Goal: Transaction & Acquisition: Purchase product/service

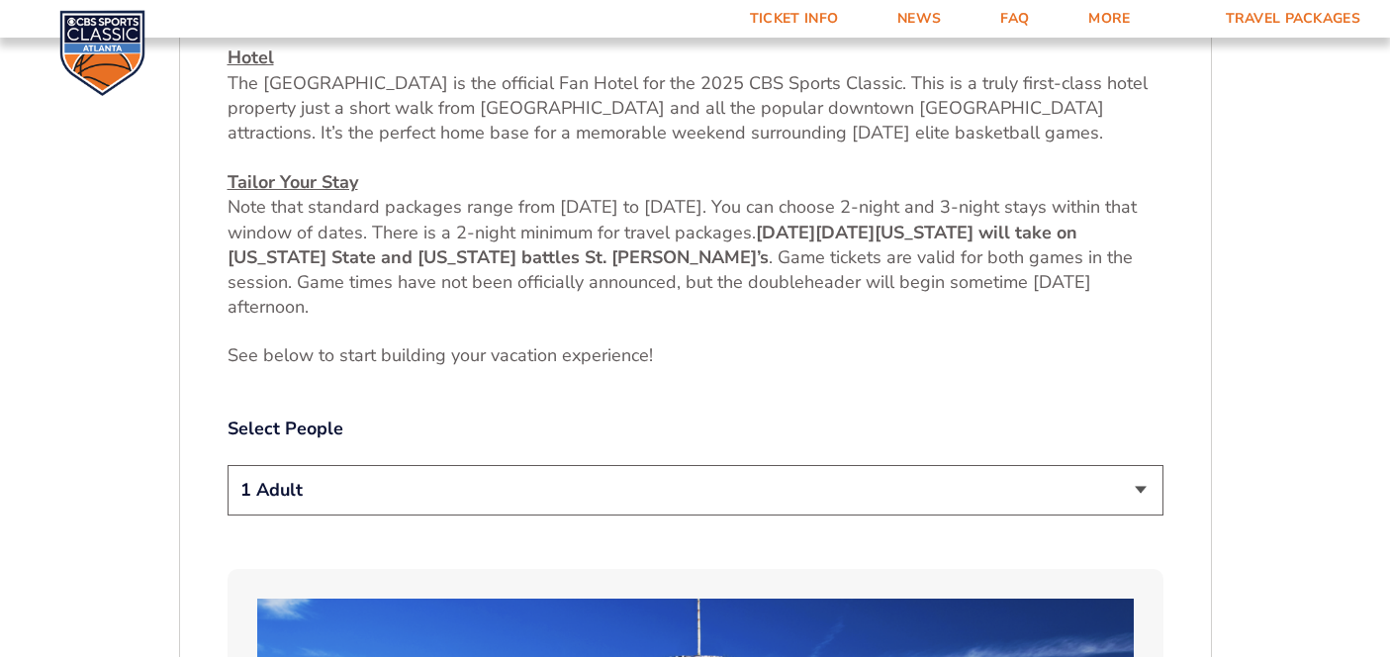
scroll to position [839, 0]
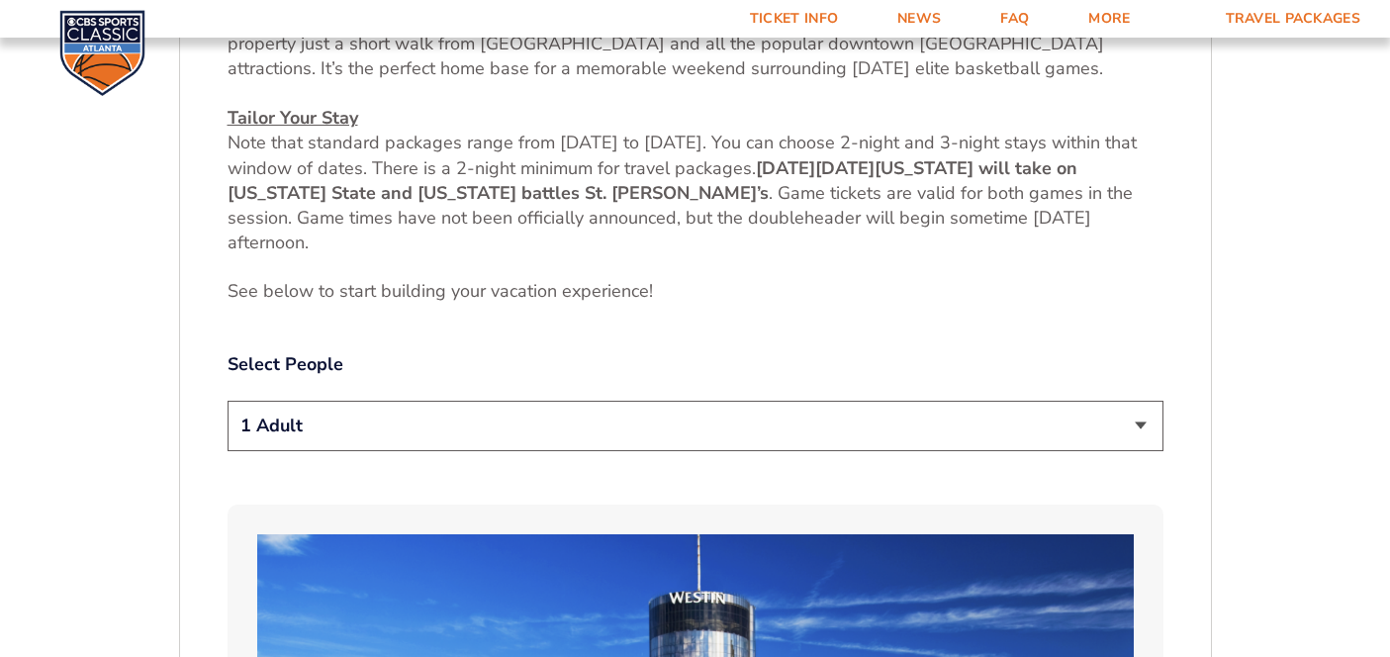
click at [670, 434] on select "1 Adult 2 Adults 3 Adults 4 Adults 2 Adults + 1 Child 2 Adults + 2 Children 2 A…" at bounding box center [696, 426] width 936 height 50
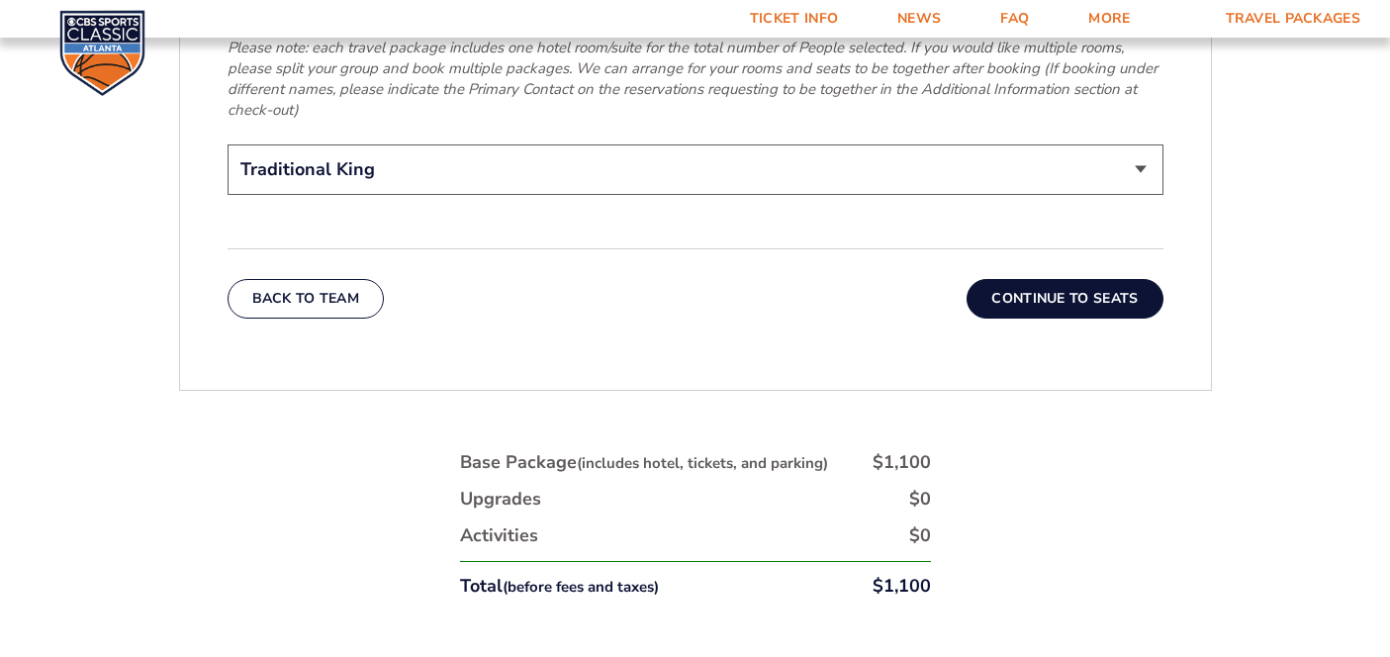
scroll to position [3321, 0]
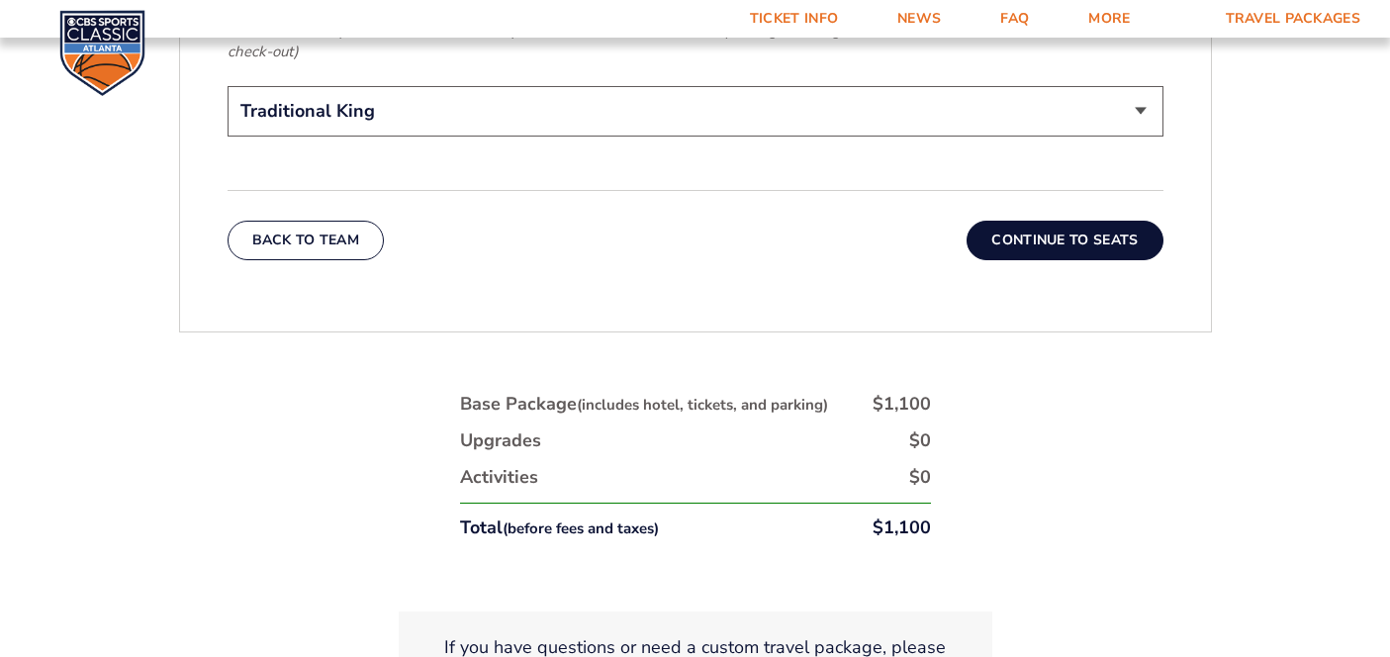
click at [787, 88] on select "Traditional King Traditional with 2 Queen Beds Upgrade (+$45 per night) Premium…" at bounding box center [696, 111] width 936 height 50
click at [569, 86] on select "Traditional King Traditional with 2 Queen Beds Upgrade (+$45 per night) Premium…" at bounding box center [696, 111] width 936 height 50
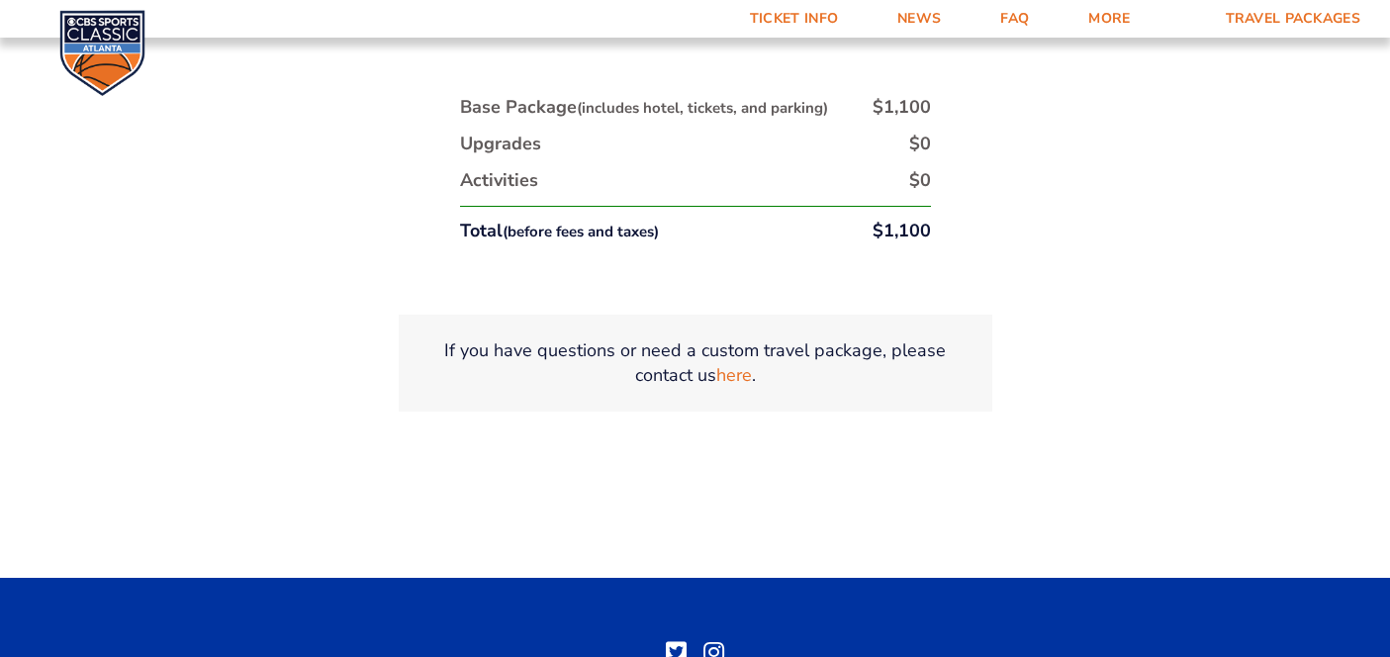
scroll to position [3783, 0]
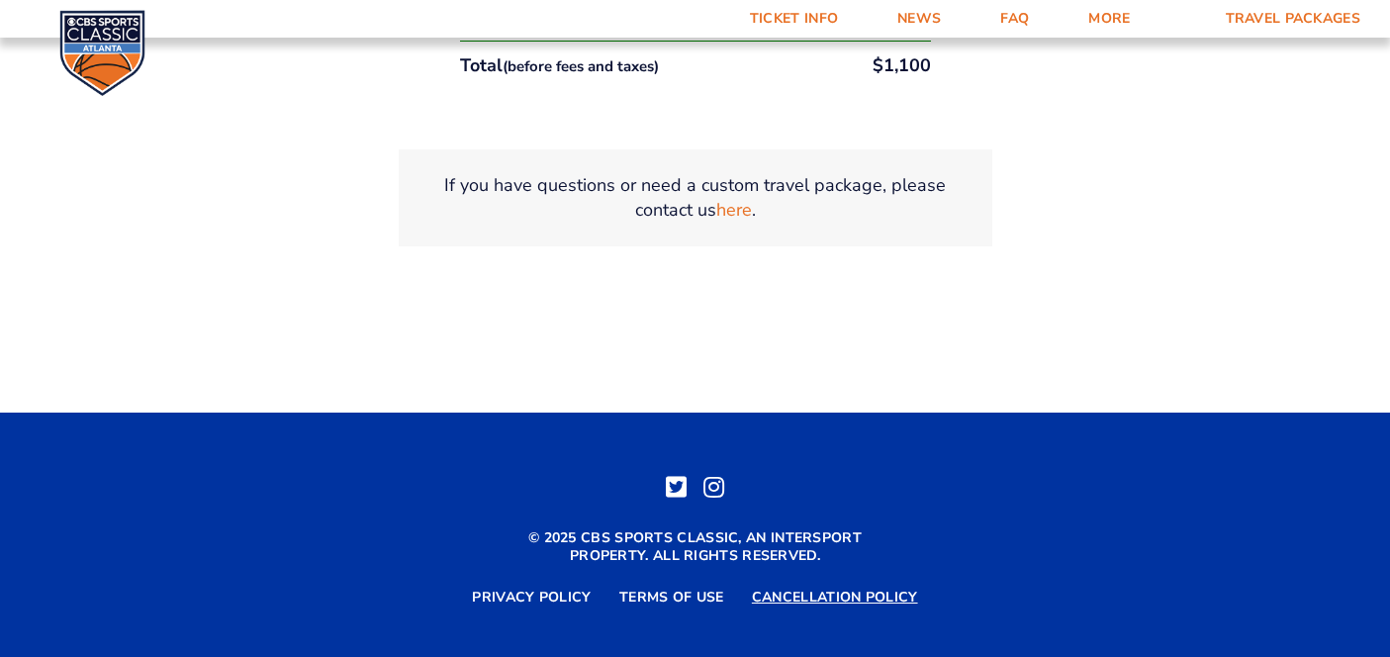
click at [837, 589] on link "Cancellation Policy" at bounding box center [835, 598] width 166 height 18
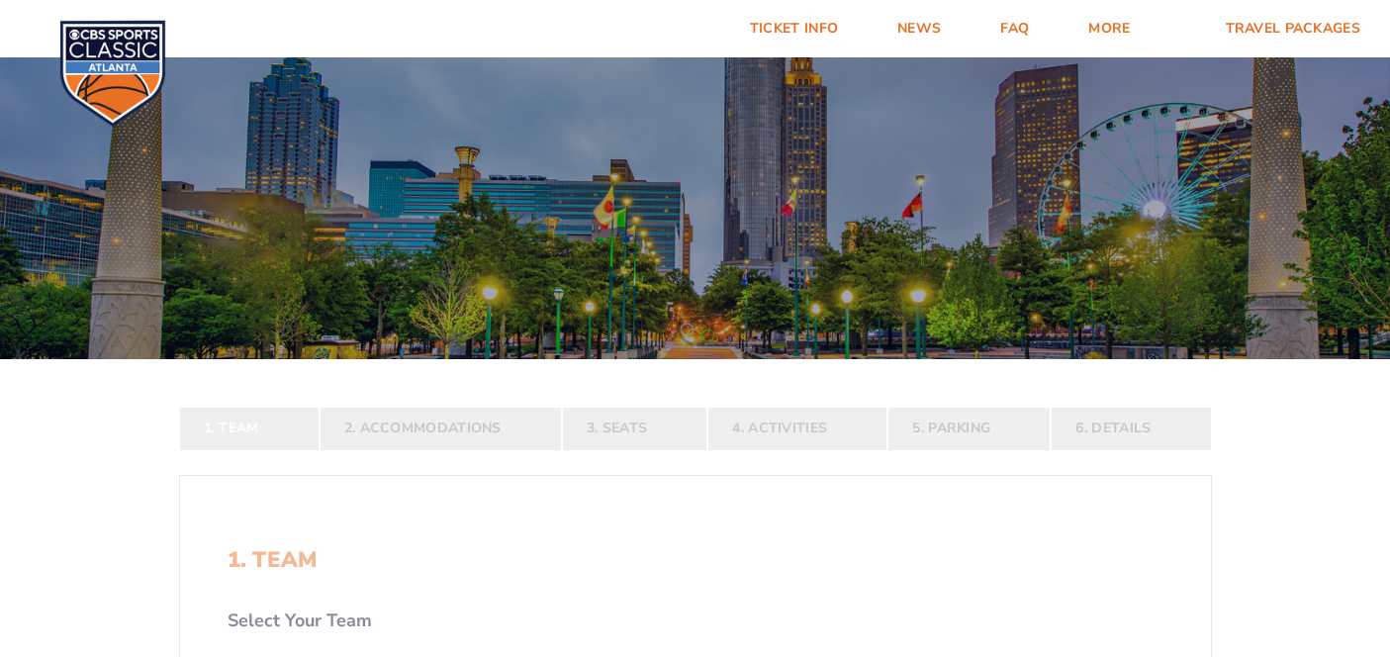
select select "12956"
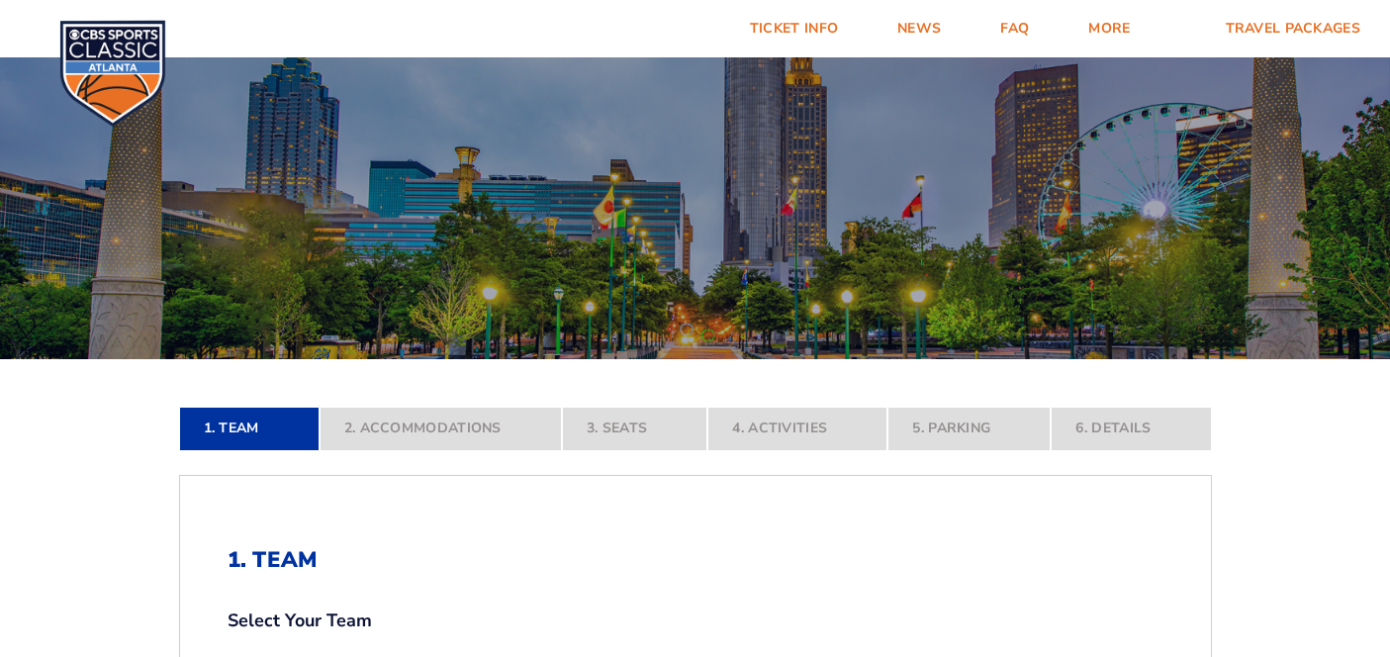
click at [108, 40] on img at bounding box center [112, 73] width 107 height 107
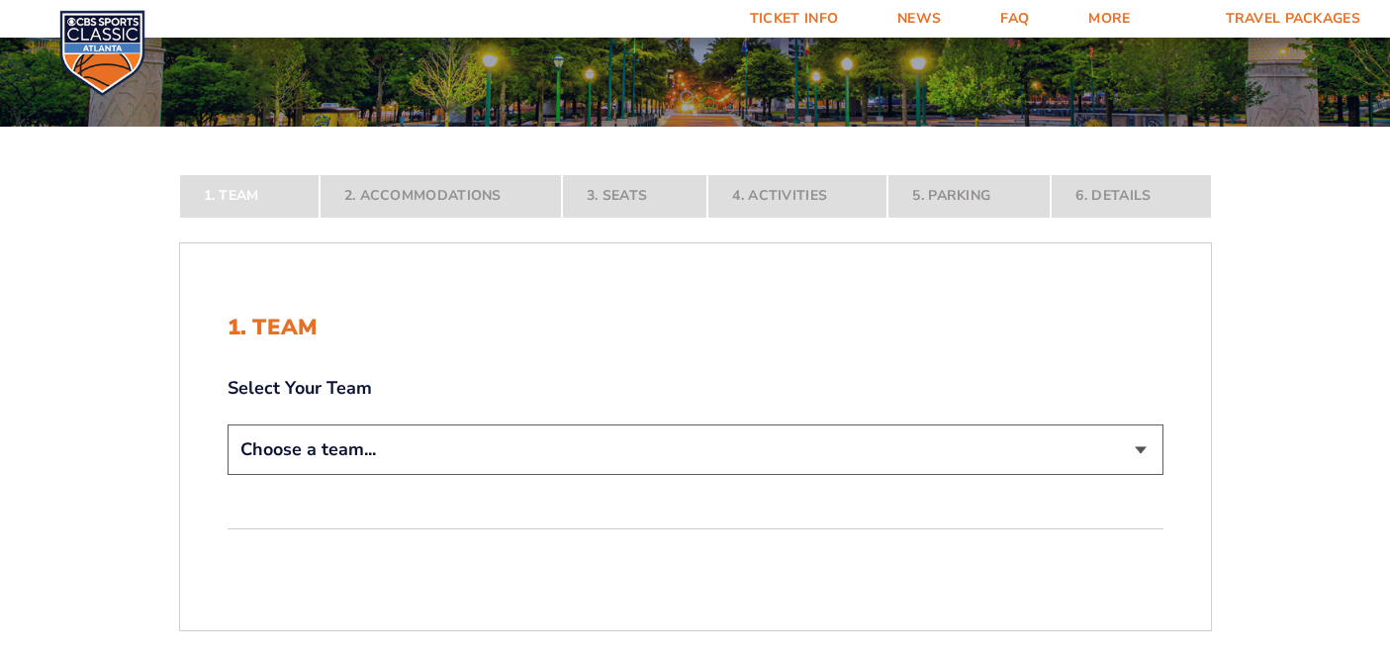
scroll to position [312, 0]
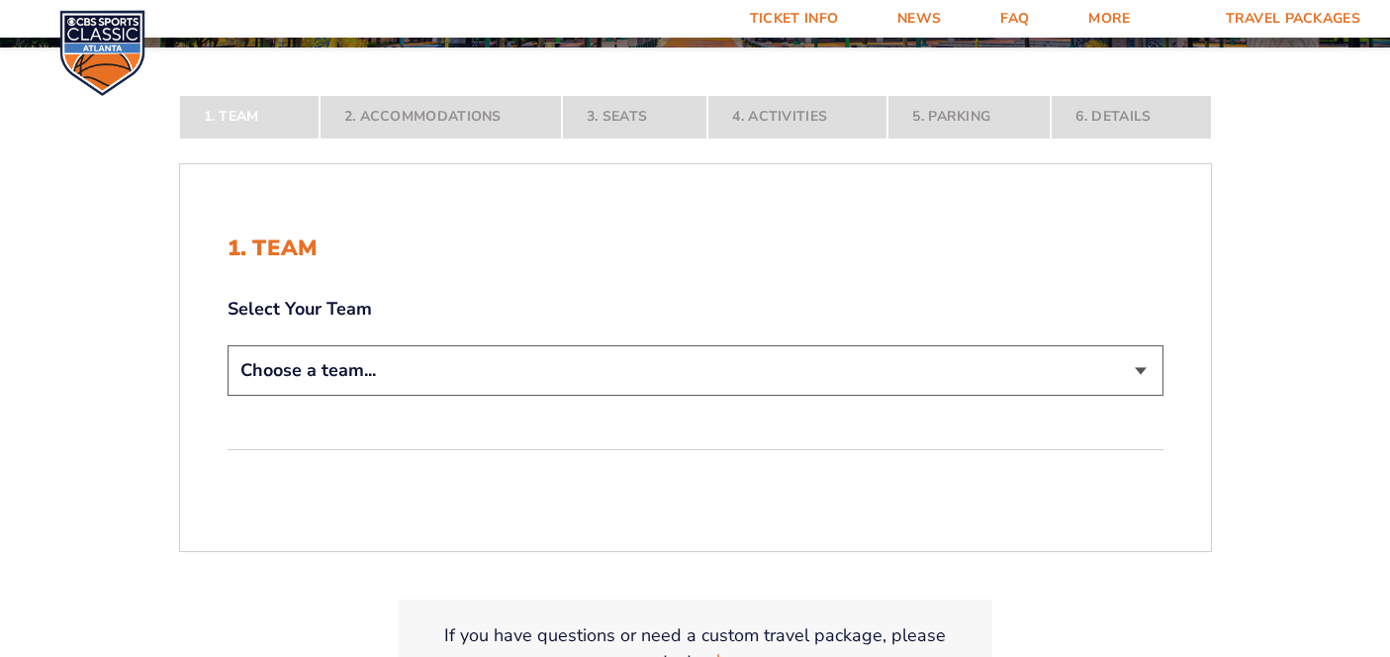
click at [479, 359] on select "Choose a team... Kentucky Wildcats Ohio State Buckeyes North Carolina Tar Heels…" at bounding box center [696, 370] width 936 height 50
select select "12956"
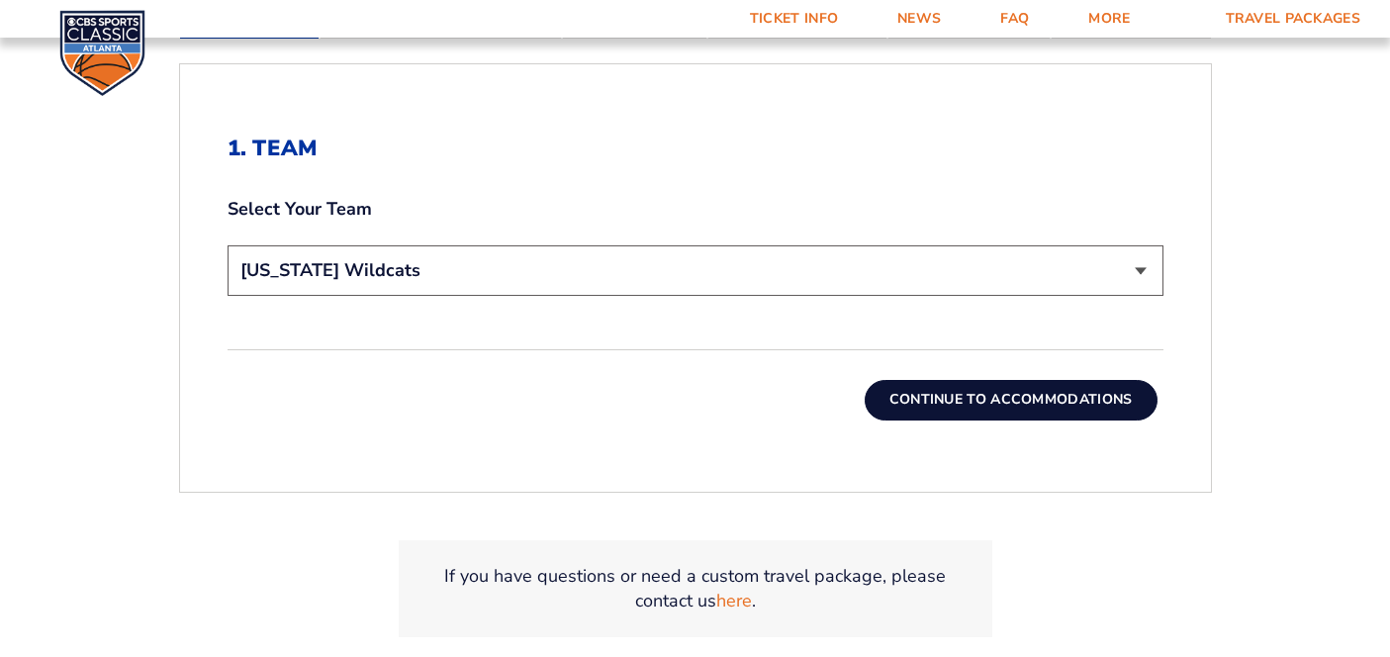
scroll to position [605, 0]
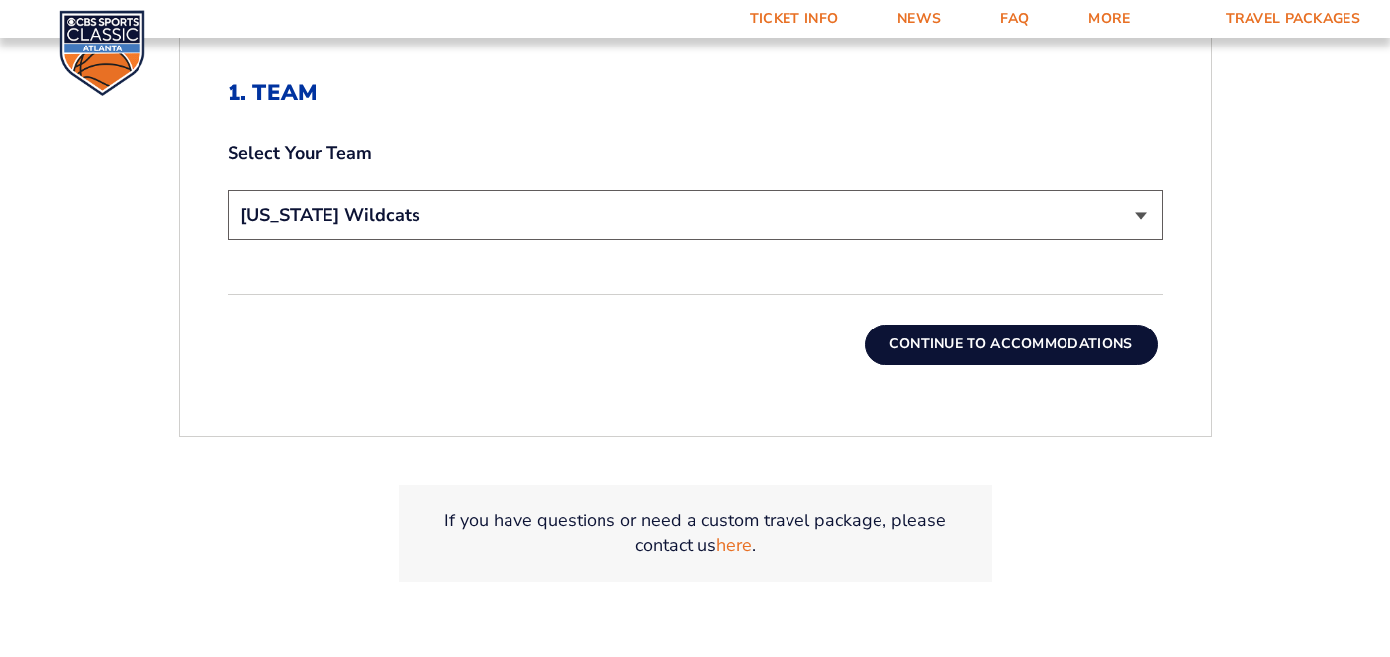
click at [1043, 351] on button "Continue To Accommodations" at bounding box center [1011, 344] width 293 height 40
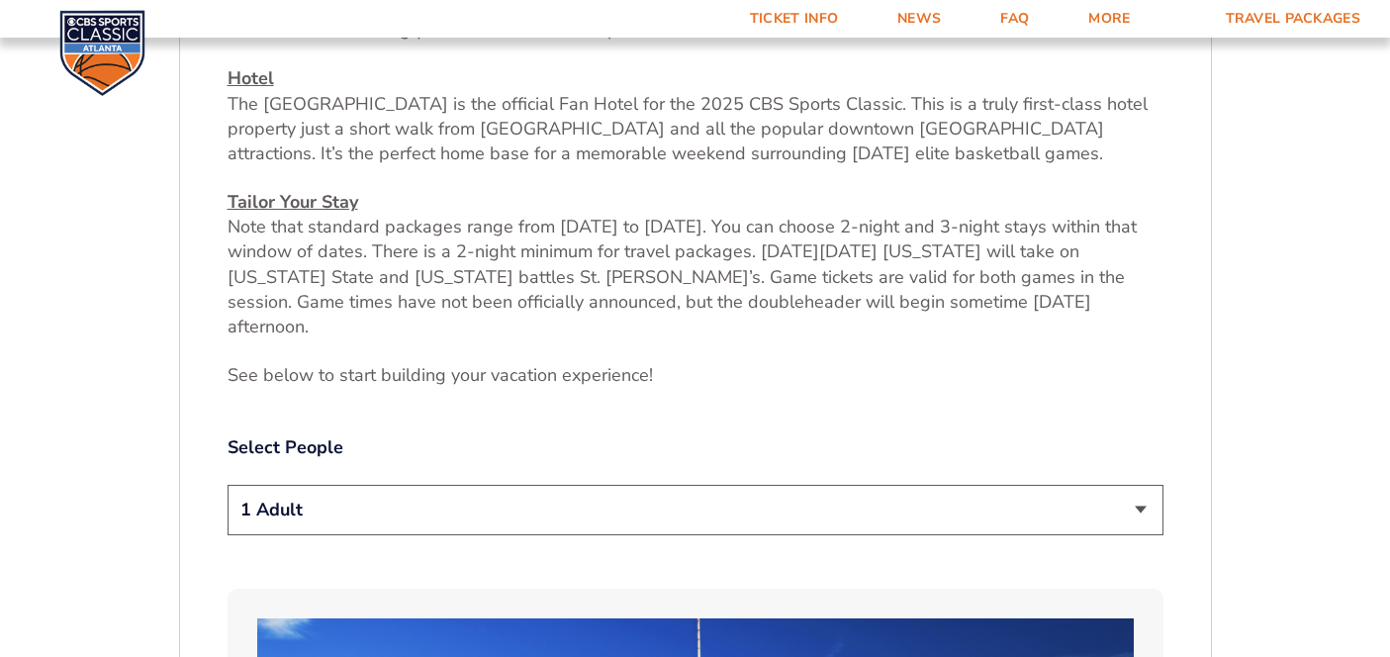
scroll to position [756, 0]
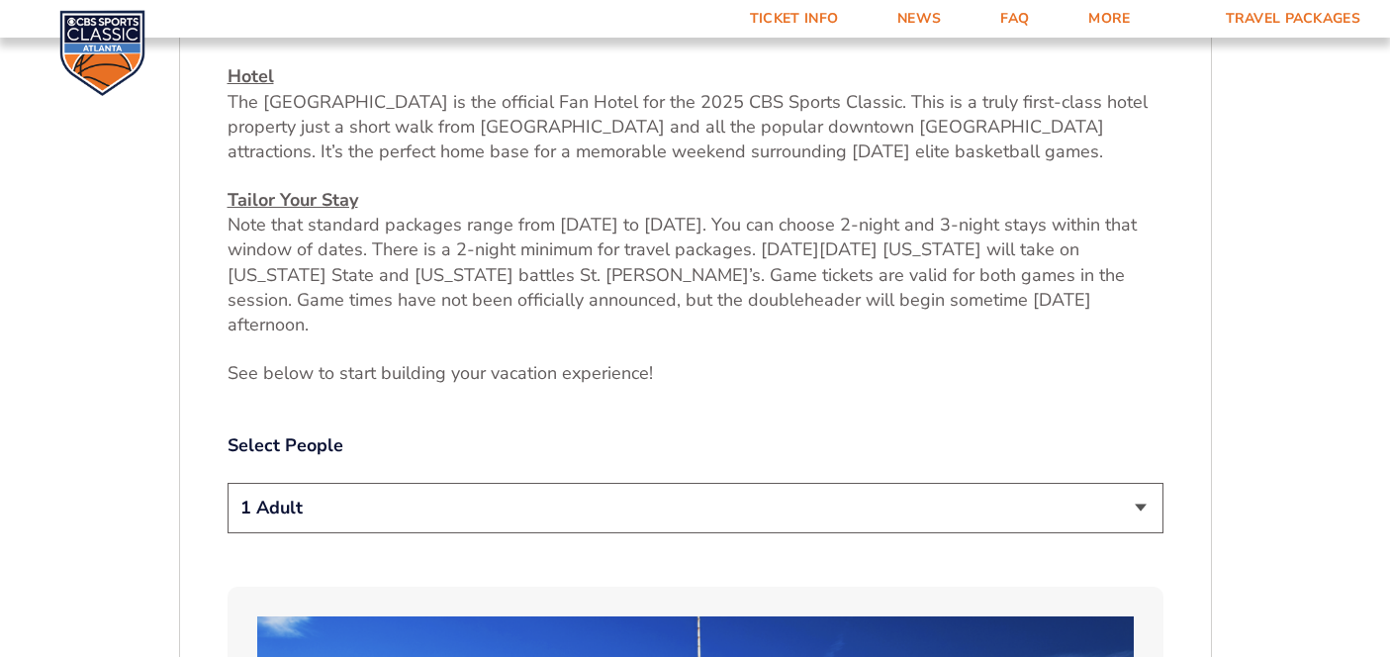
click at [592, 495] on select "1 Adult 2 Adults 3 Adults 4 Adults 2 Adults + 1 Child 2 Adults + 2 Children 2 A…" at bounding box center [696, 508] width 936 height 50
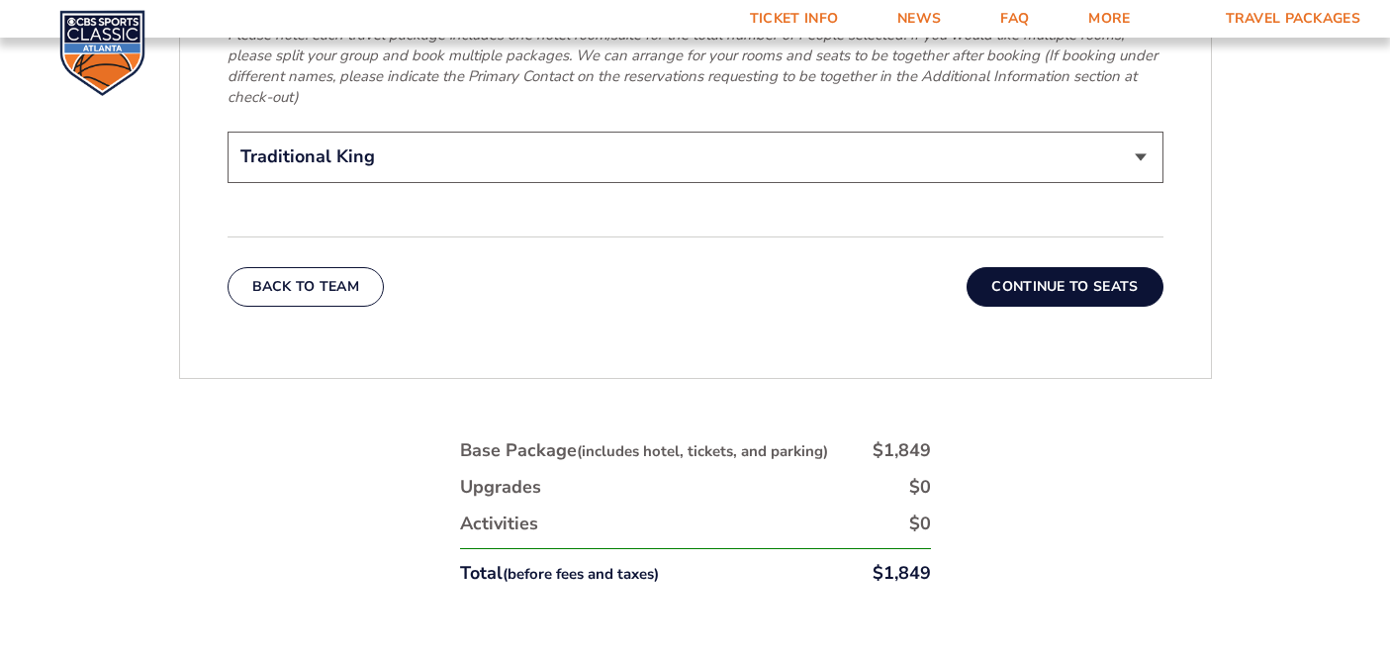
scroll to position [3275, 0]
click at [1058, 266] on button "Continue To Seats" at bounding box center [1065, 286] width 196 height 40
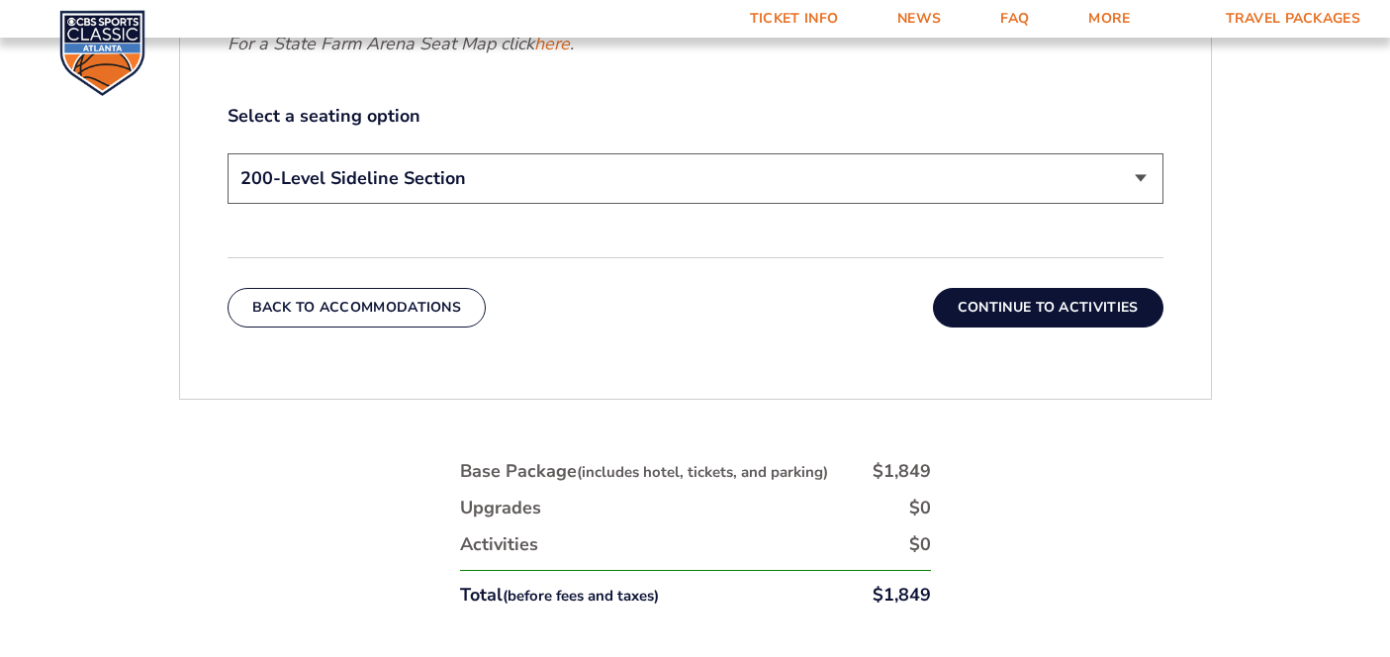
scroll to position [1054, 0]
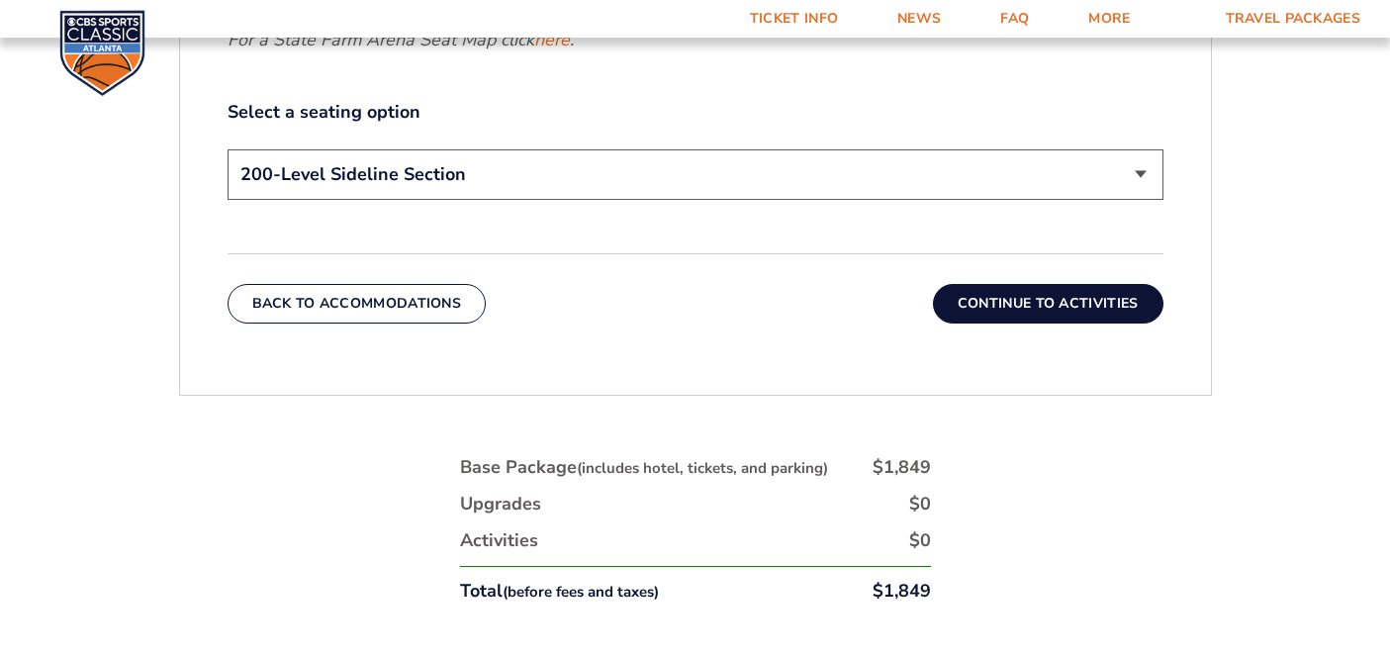
click at [1013, 292] on button "Continue To Activities" at bounding box center [1048, 304] width 231 height 40
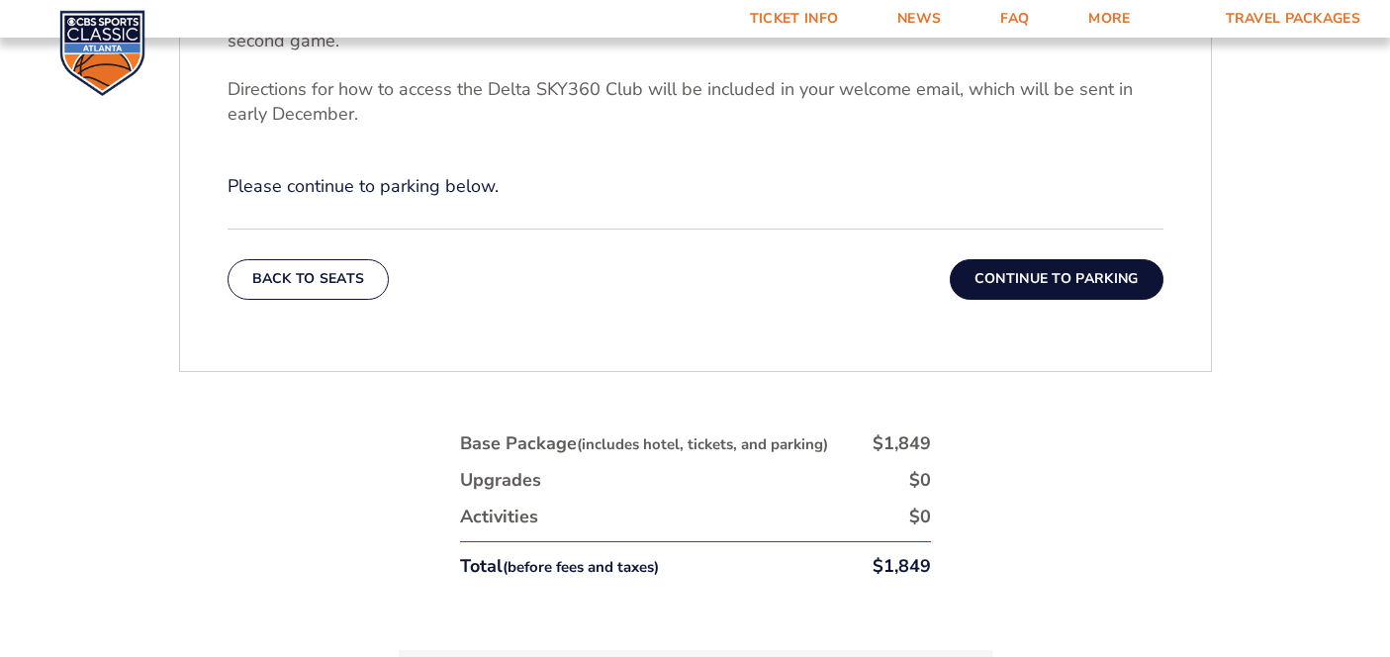
scroll to position [844, 0]
click at [1017, 284] on button "Continue To Parking" at bounding box center [1057, 277] width 214 height 40
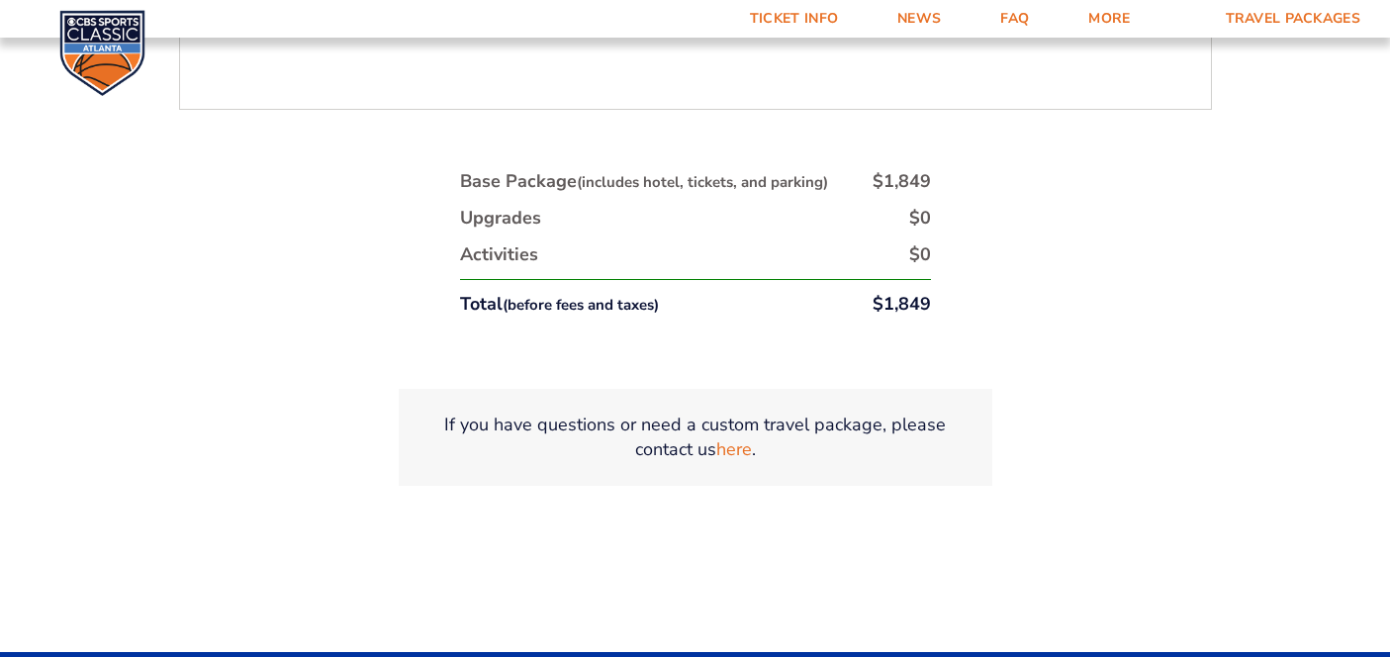
scroll to position [981, 0]
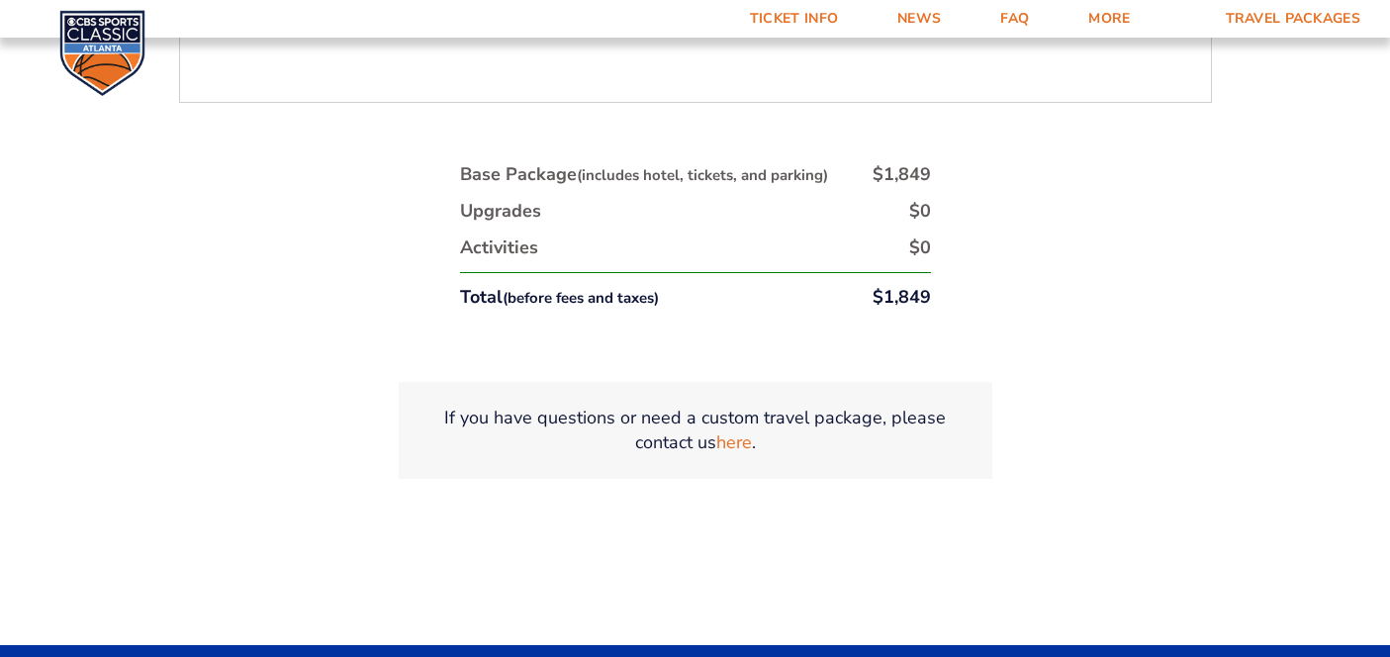
click at [681, 150] on div "Base Package (includes hotel, tickets, and parking) $1,849 Upgrades $0 Activiti…" at bounding box center [695, 242] width 495 height 184
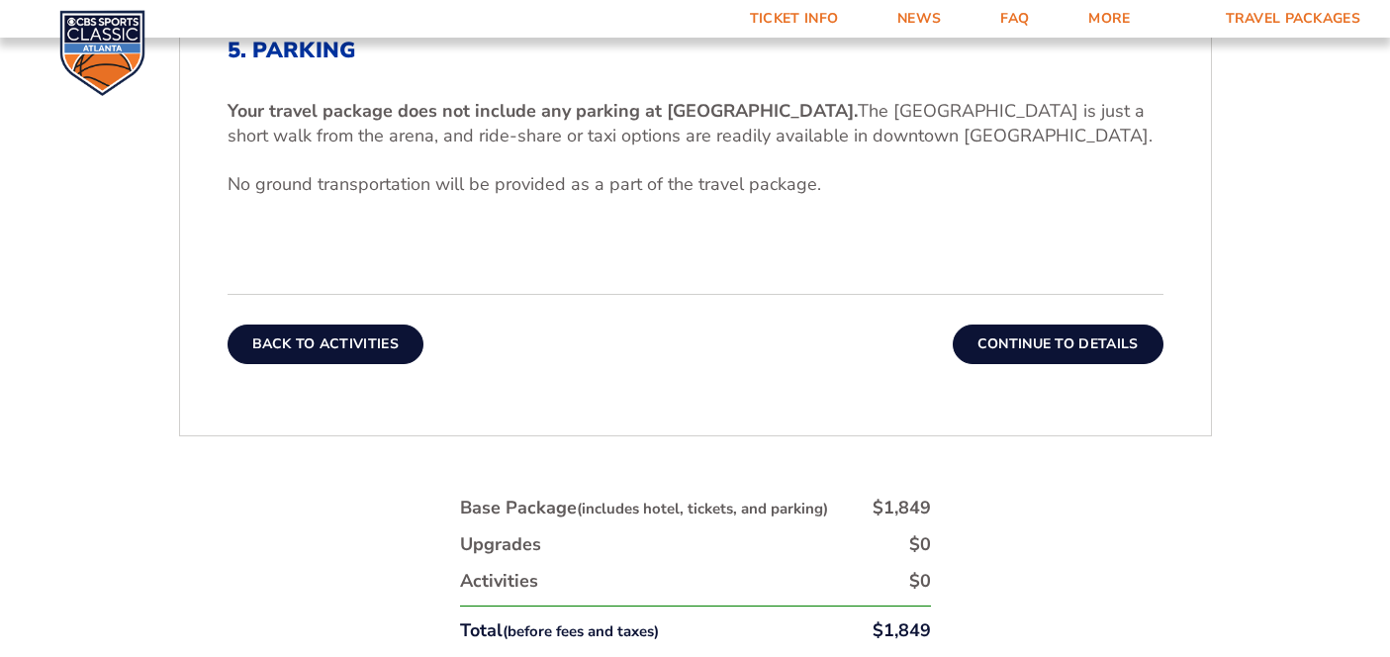
click at [324, 342] on button "Back To Activities" at bounding box center [326, 344] width 196 height 40
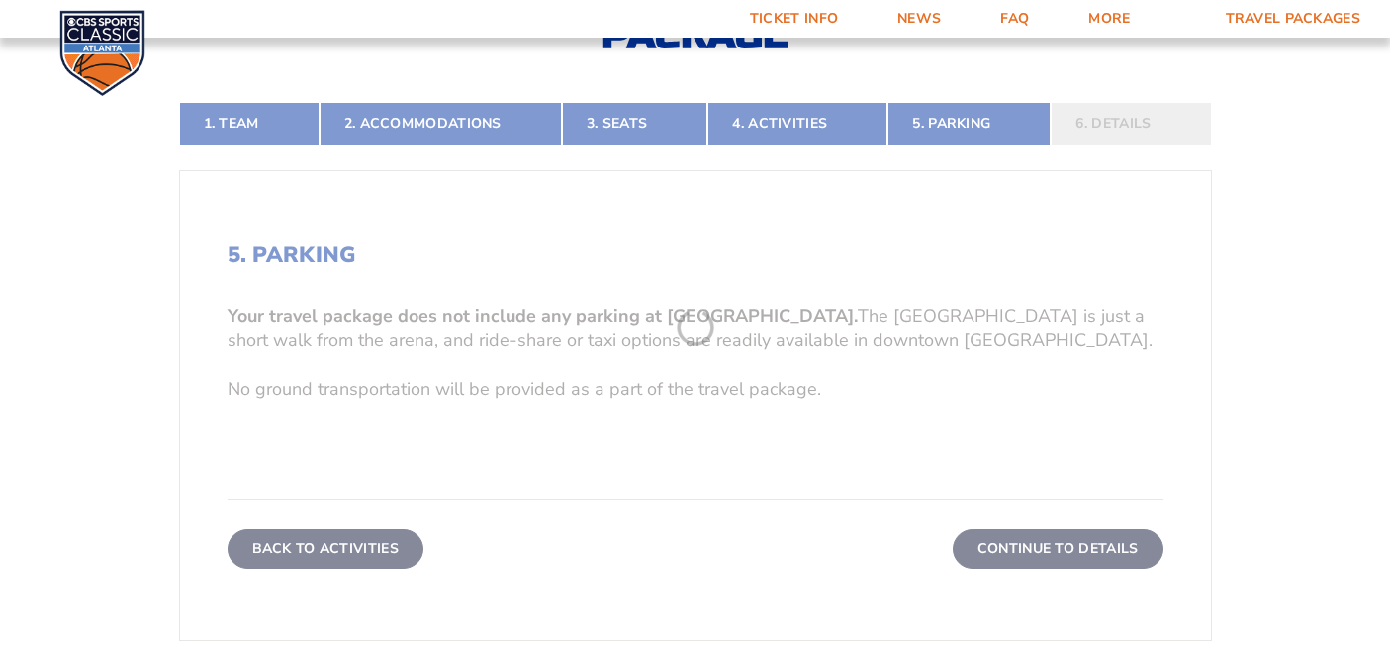
scroll to position [310, 0]
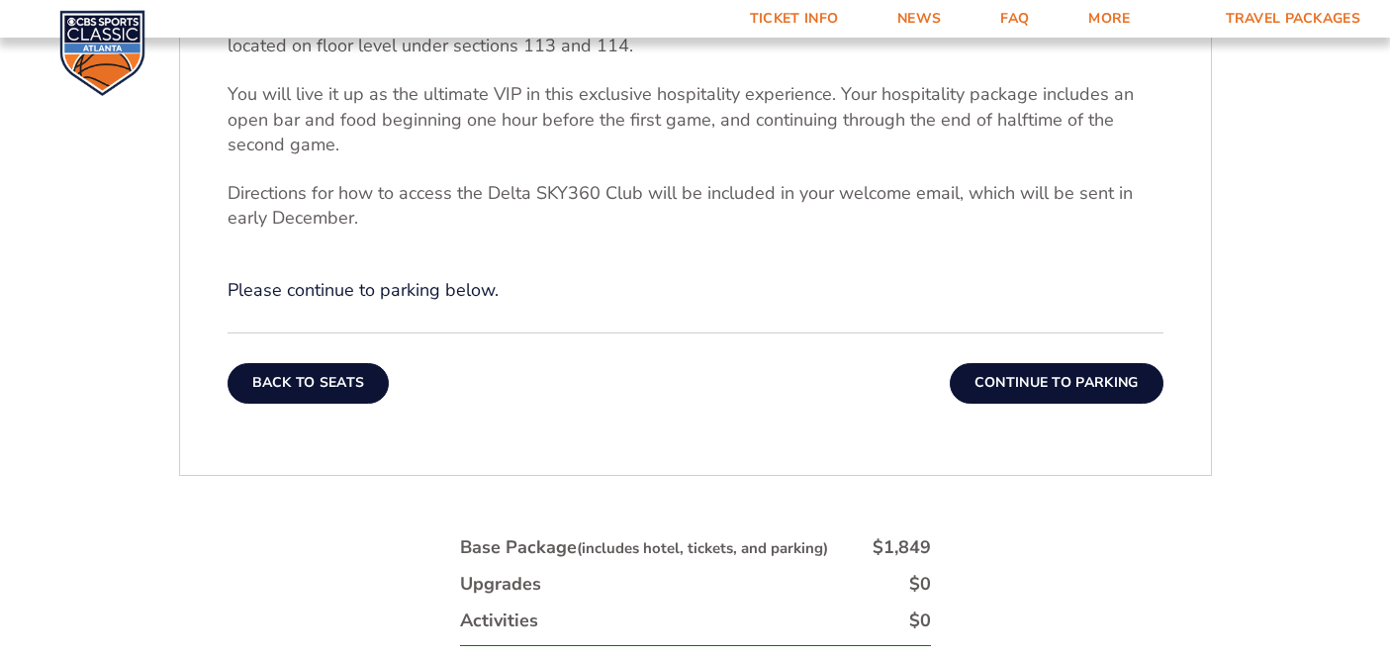
click at [332, 383] on button "Back To Seats" at bounding box center [309, 383] width 162 height 40
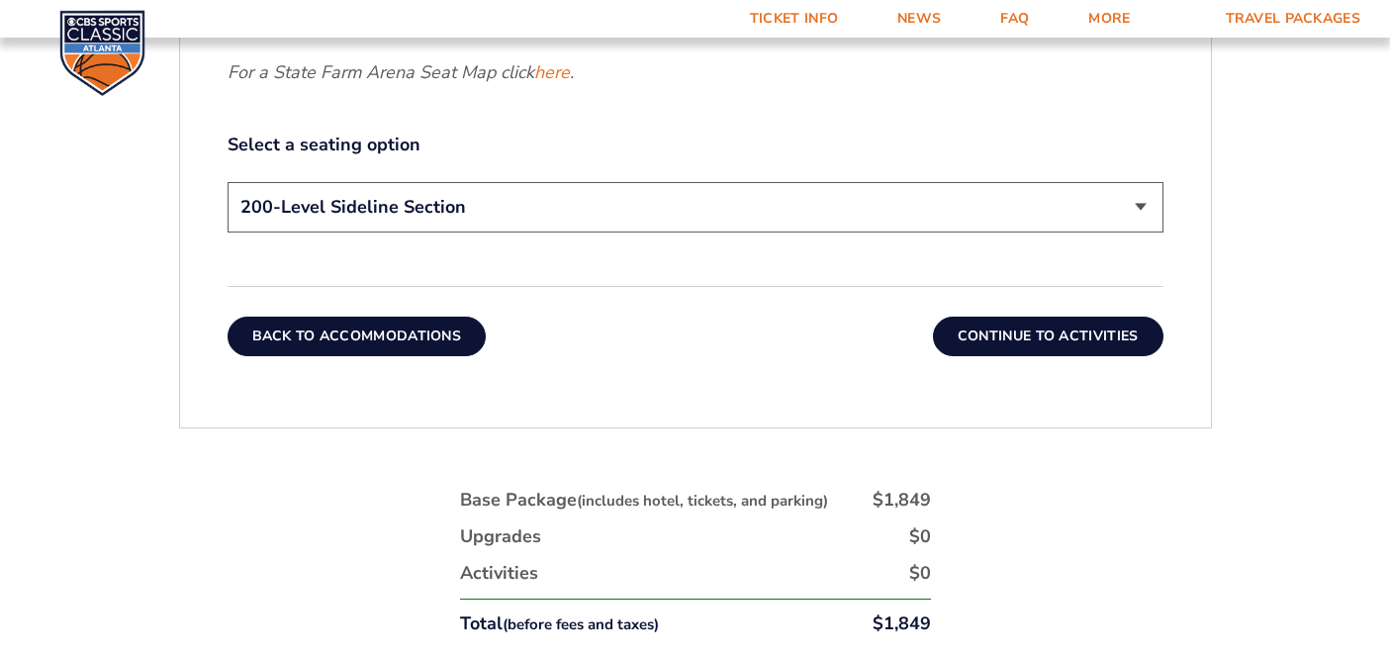
click at [331, 333] on button "Back To Accommodations" at bounding box center [357, 337] width 259 height 40
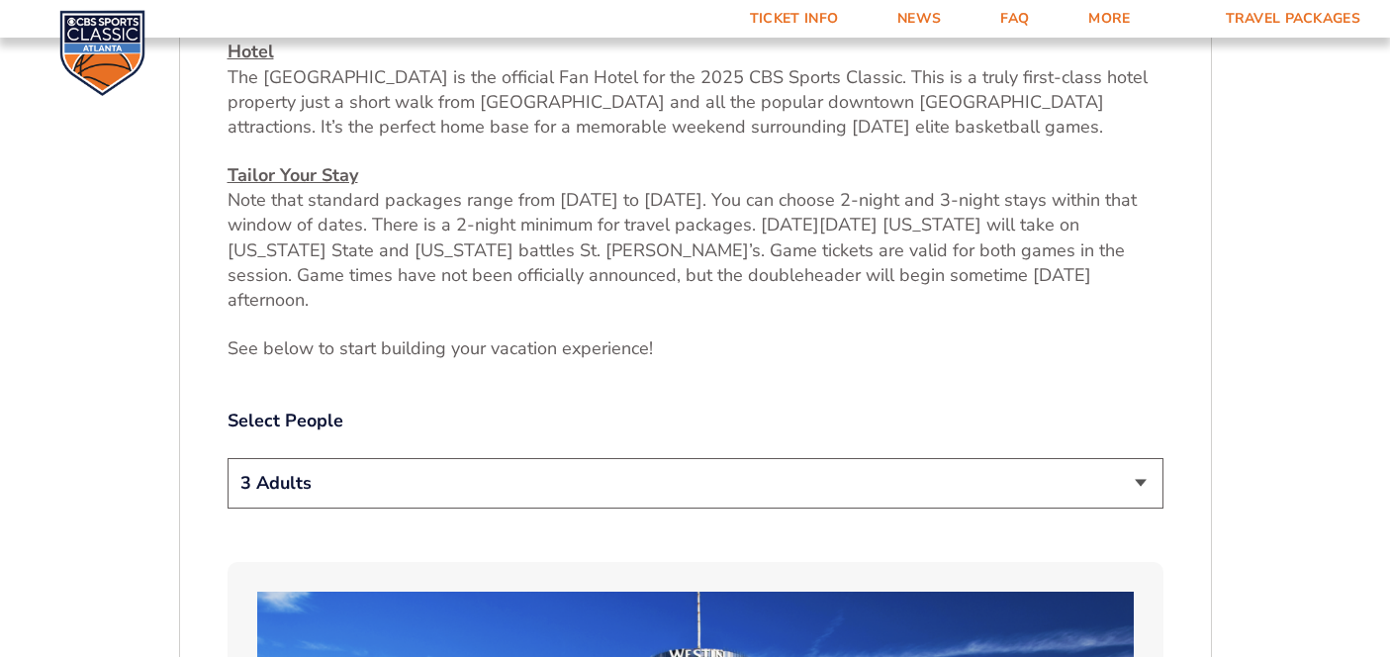
scroll to position [831, 0]
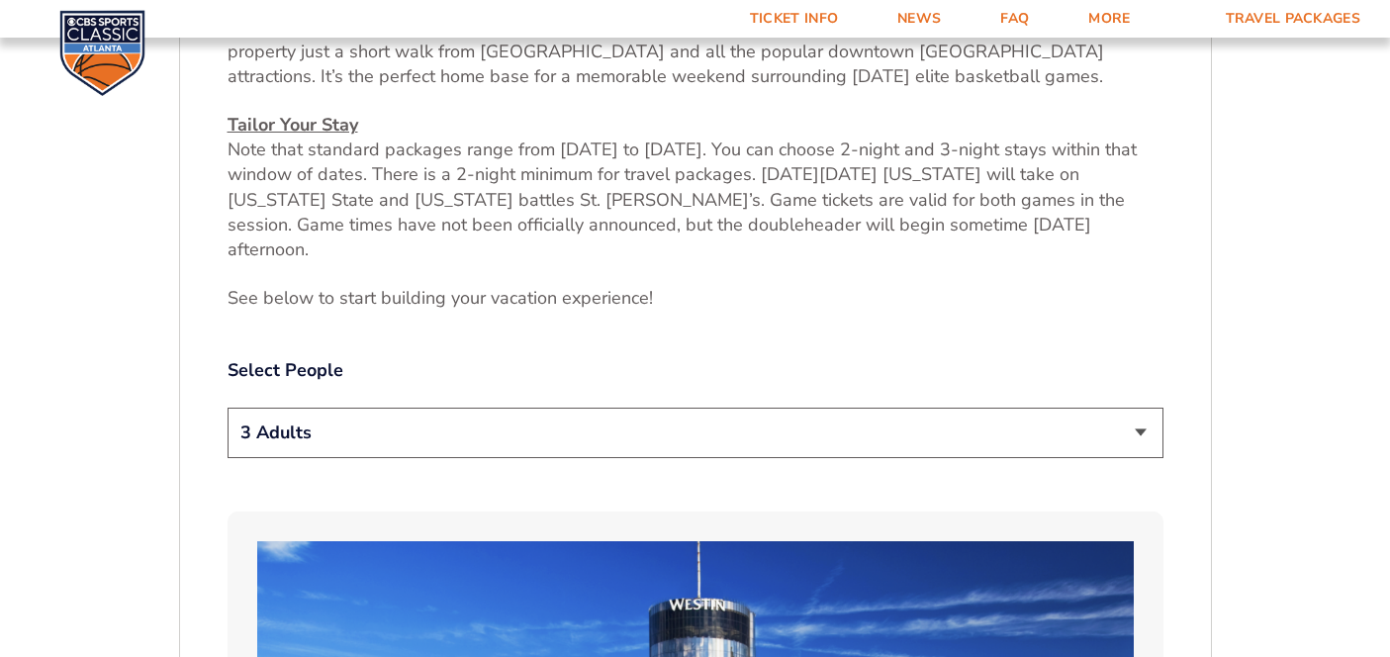
click at [351, 413] on select "1 Adult 2 Adults 3 Adults 4 Adults 2 Adults + 1 Child 2 Adults + 2 Children 2 A…" at bounding box center [696, 433] width 936 height 50
select select "2 Adults + 1 Child"
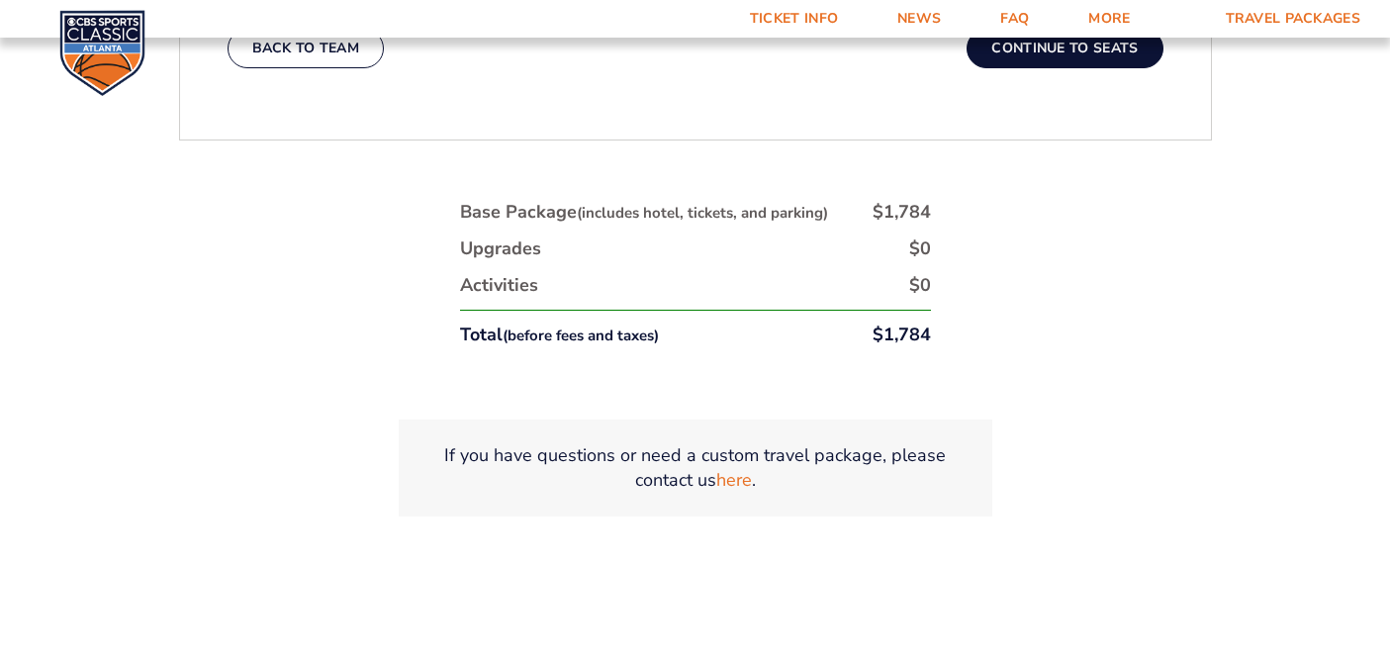
scroll to position [3521, 0]
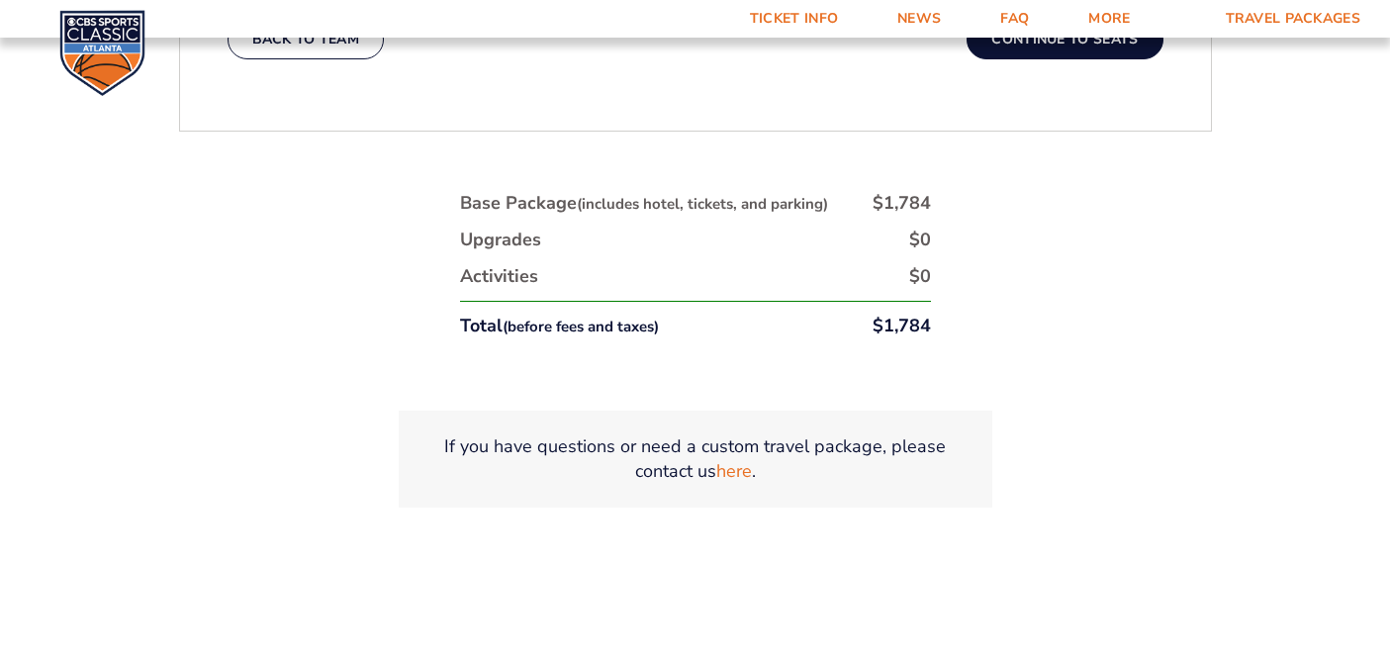
click at [85, 14] on img at bounding box center [102, 53] width 86 height 86
